Goal: Transaction & Acquisition: Purchase product/service

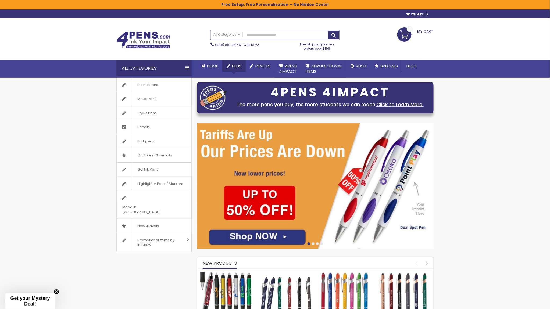
click at [239, 67] on span "Pens" at bounding box center [236, 66] width 9 height 6
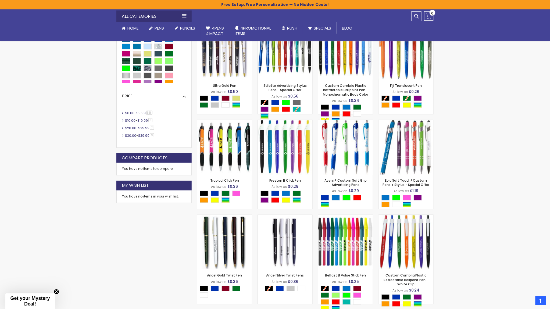
scroll to position [265, 0]
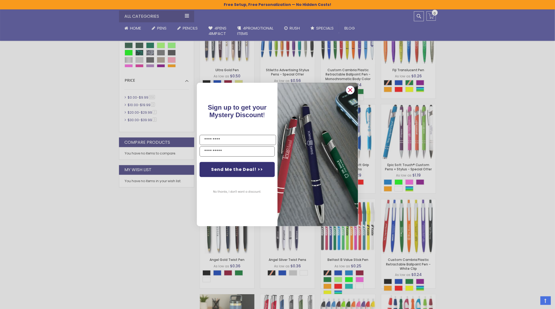
click at [349, 88] on circle "Close dialog" at bounding box center [351, 90] width 8 height 8
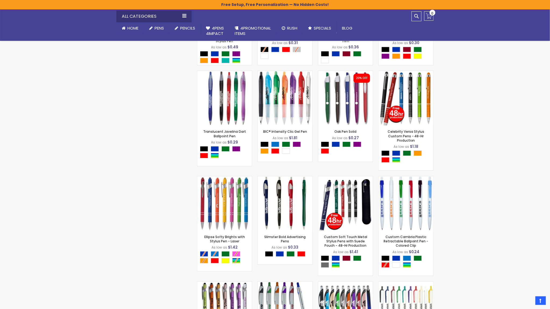
scroll to position [682, 0]
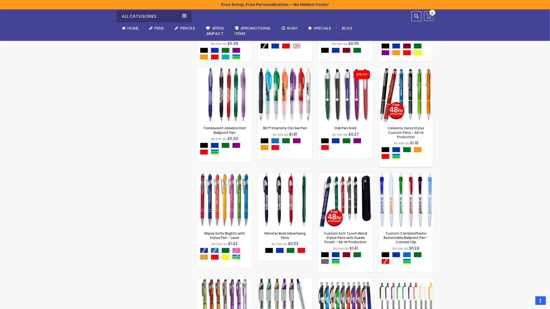
click at [414, 130] on link "Celebrity Versa Stylus Custom Pens - 48-Hr Production" at bounding box center [406, 132] width 37 height 13
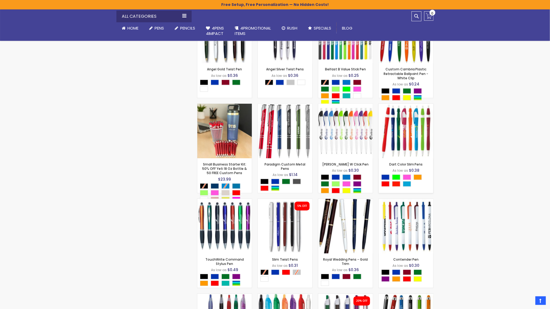
scroll to position [459, 0]
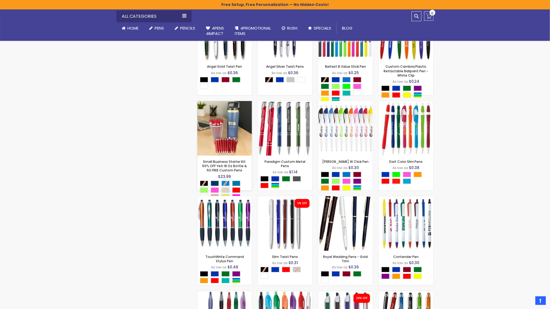
click at [213, 141] on img at bounding box center [224, 128] width 55 height 55
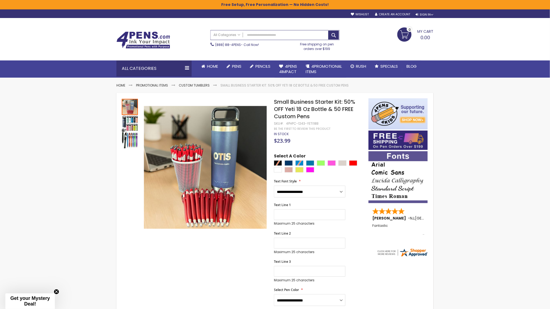
click at [144, 34] on img at bounding box center [143, 39] width 54 height 17
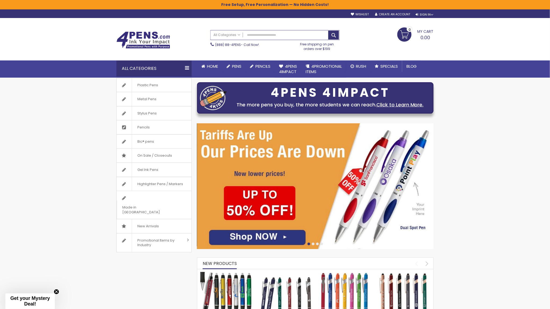
click at [314, 243] on div at bounding box center [313, 244] width 3 height 3
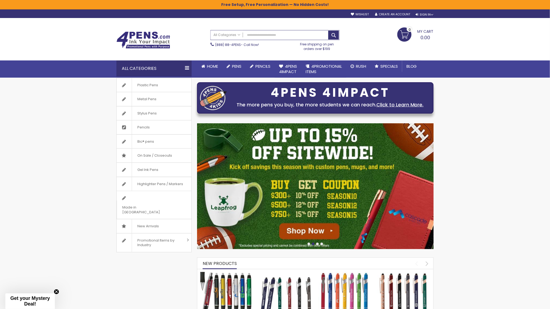
click at [318, 244] on div at bounding box center [317, 244] width 3 height 3
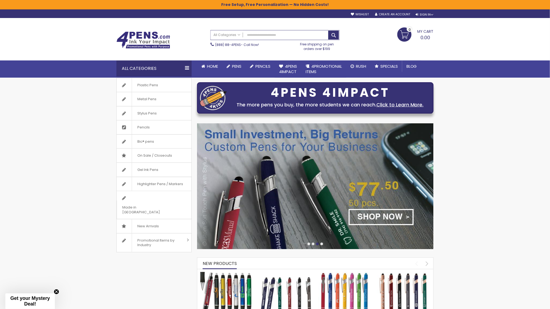
click at [323, 244] on div at bounding box center [321, 244] width 3 height 3
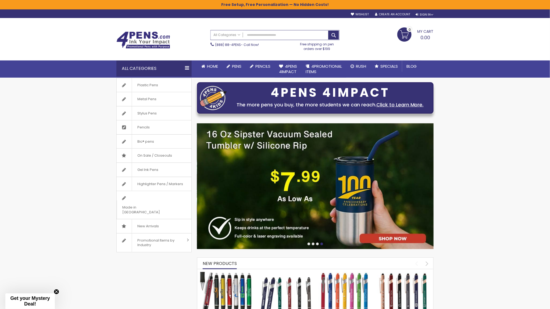
click at [318, 244] on div at bounding box center [317, 244] width 3 height 3
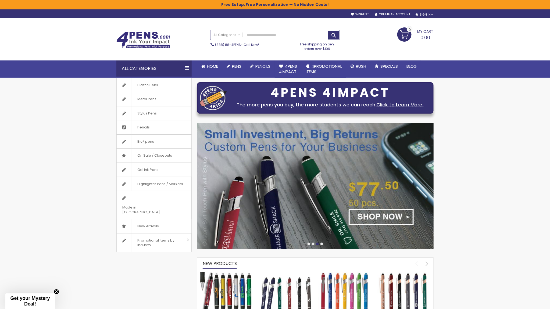
click at [312, 244] on div at bounding box center [313, 244] width 3 height 3
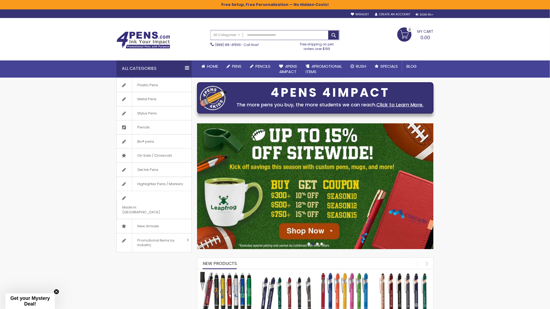
click at [326, 224] on div at bounding box center [433, 186] width 1893 height 126
click at [309, 244] on div at bounding box center [309, 244] width 3 height 3
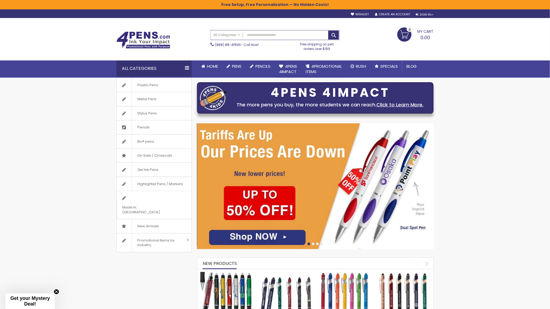
click at [322, 245] on div at bounding box center [321, 244] width 3 height 3
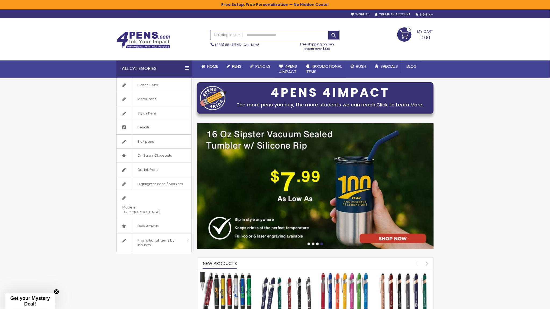
click at [305, 213] on img at bounding box center [315, 186] width 237 height 126
